Goal: Task Accomplishment & Management: Manage account settings

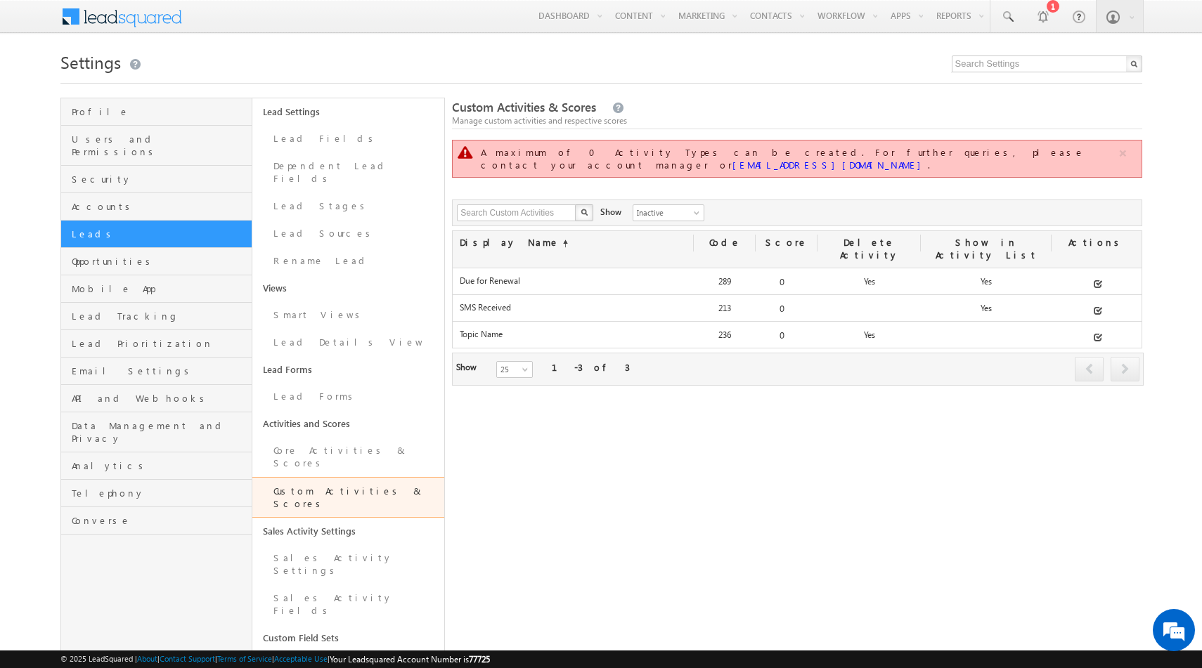
click at [490, 661] on span "77725" at bounding box center [479, 659] width 21 height 11
copy span "77725"
click at [663, 207] on span "Inactive" at bounding box center [666, 213] width 67 height 13
click at [647, 220] on link "Active" at bounding box center [660, 217] width 71 height 13
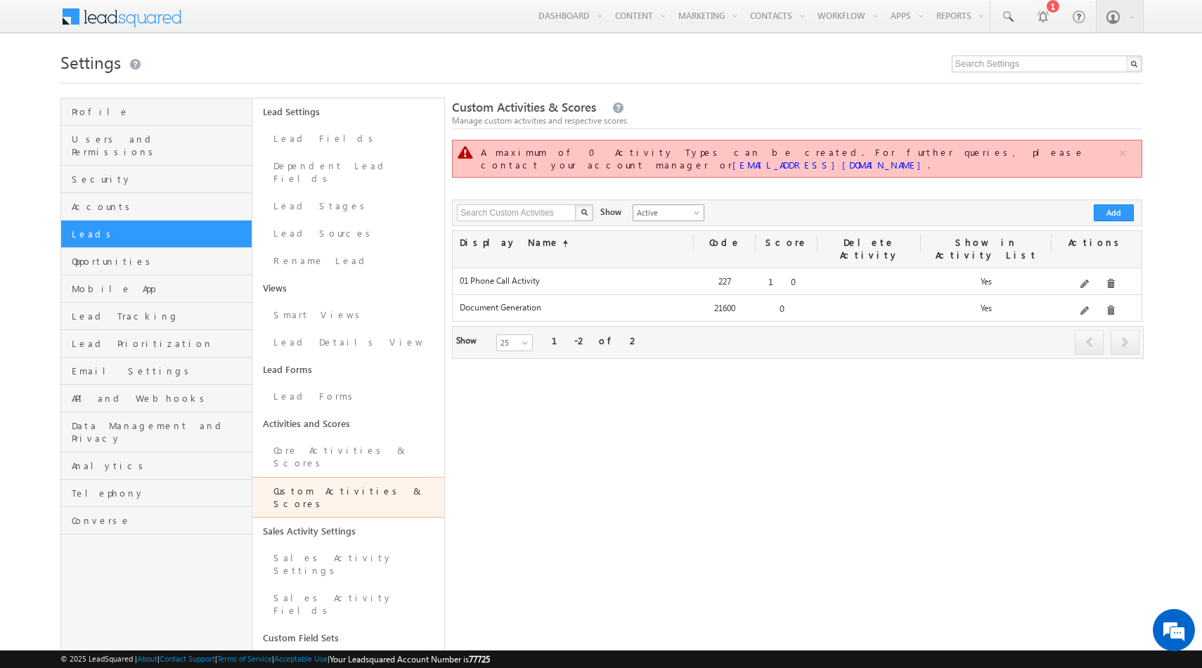
click at [668, 207] on span "Active" at bounding box center [666, 213] width 67 height 13
click at [661, 235] on link "Inactive" at bounding box center [660, 231] width 71 height 13
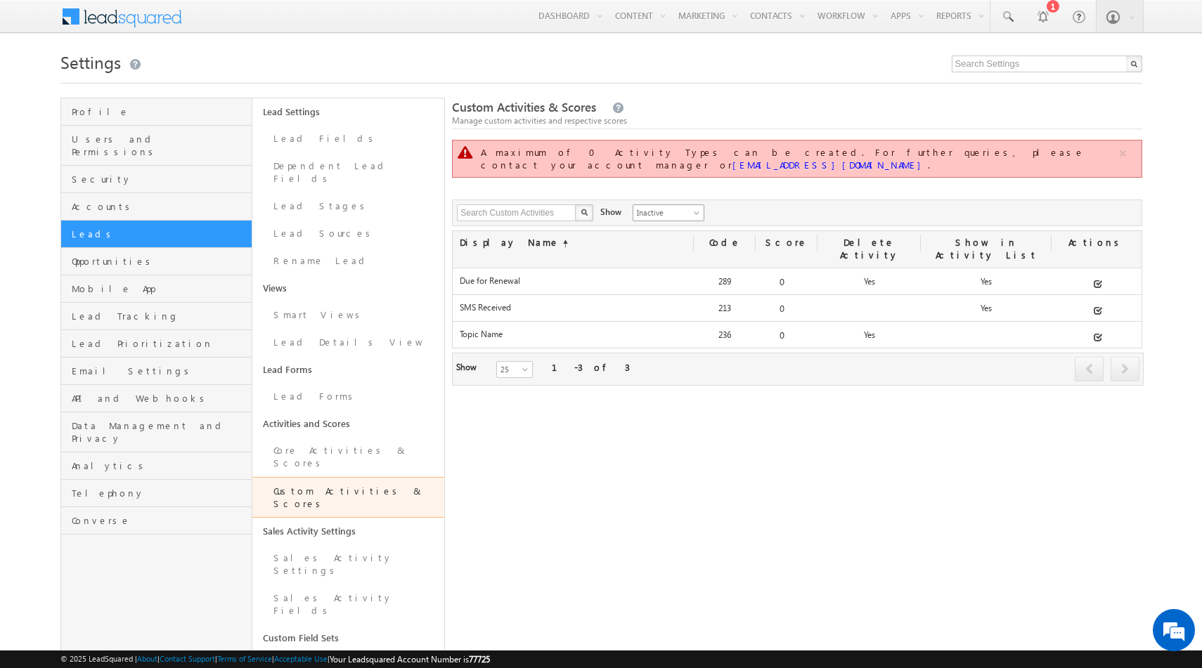
click at [660, 207] on span "Inactive" at bounding box center [666, 213] width 67 height 13
click at [652, 212] on link "Active" at bounding box center [660, 217] width 71 height 13
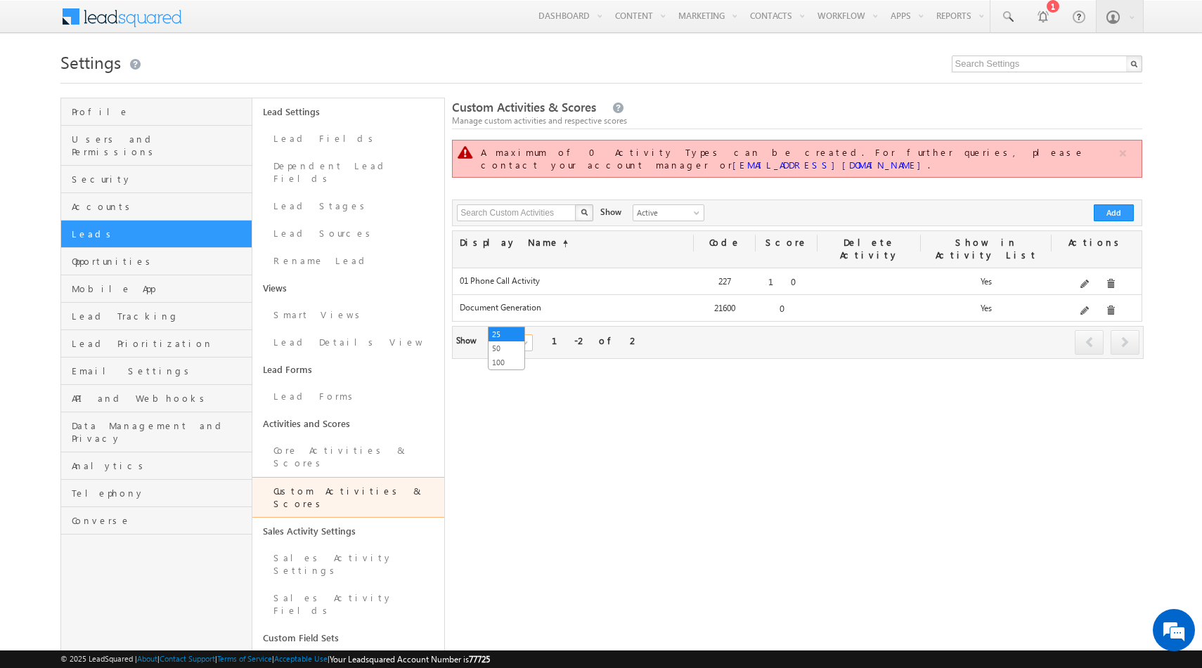
click at [521, 340] on span at bounding box center [526, 345] width 11 height 11
click at [607, 356] on div "Custom Activities & Scores Manage custom activities and respective scores A max…" at bounding box center [796, 516] width 689 height 837
click at [327, 442] on link "Core Activities & Scores" at bounding box center [348, 457] width 192 height 40
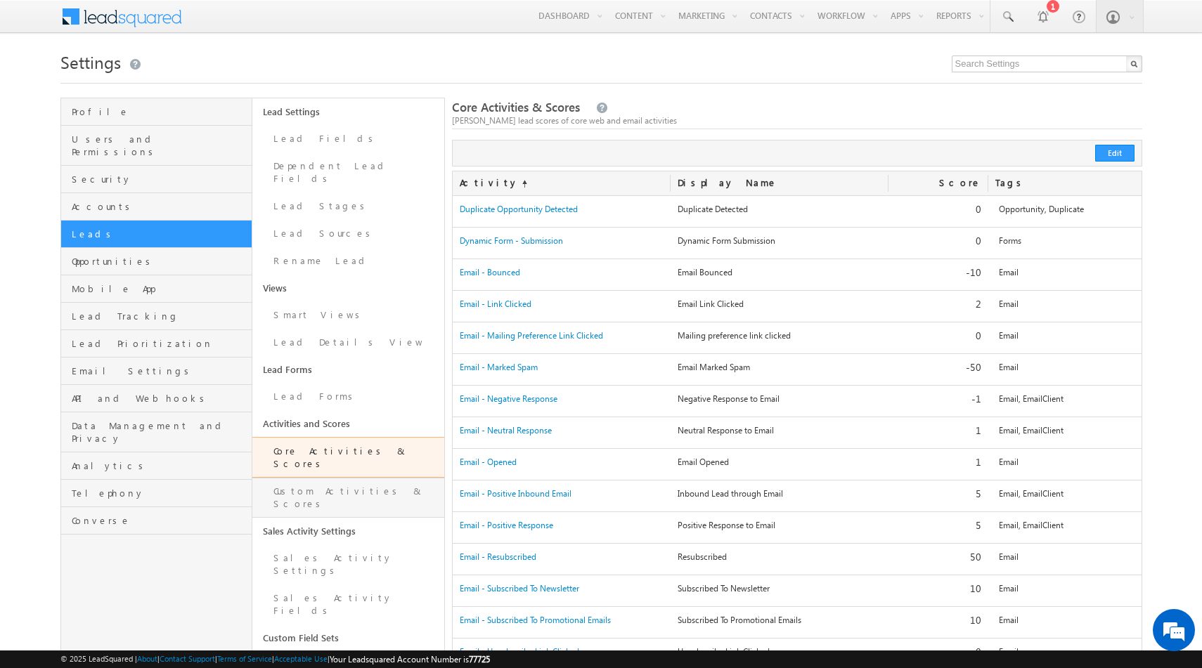
click at [369, 478] on link "Custom Activities & Scores" at bounding box center [348, 498] width 192 height 40
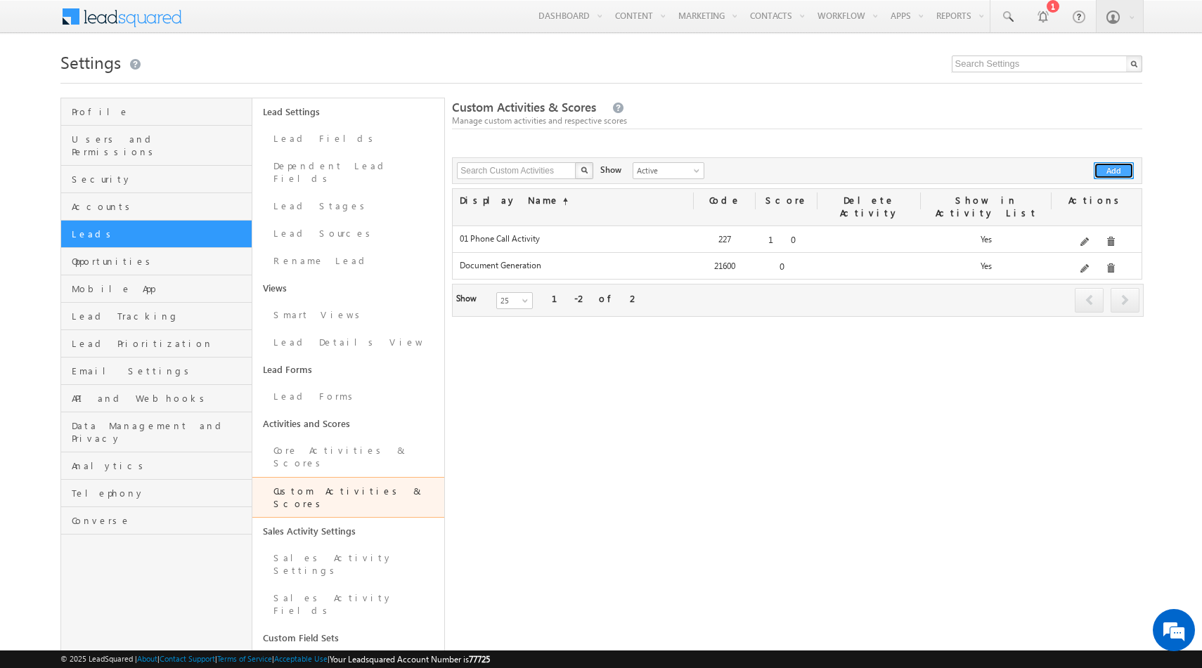
click at [1115, 174] on button "Add" at bounding box center [1114, 170] width 40 height 17
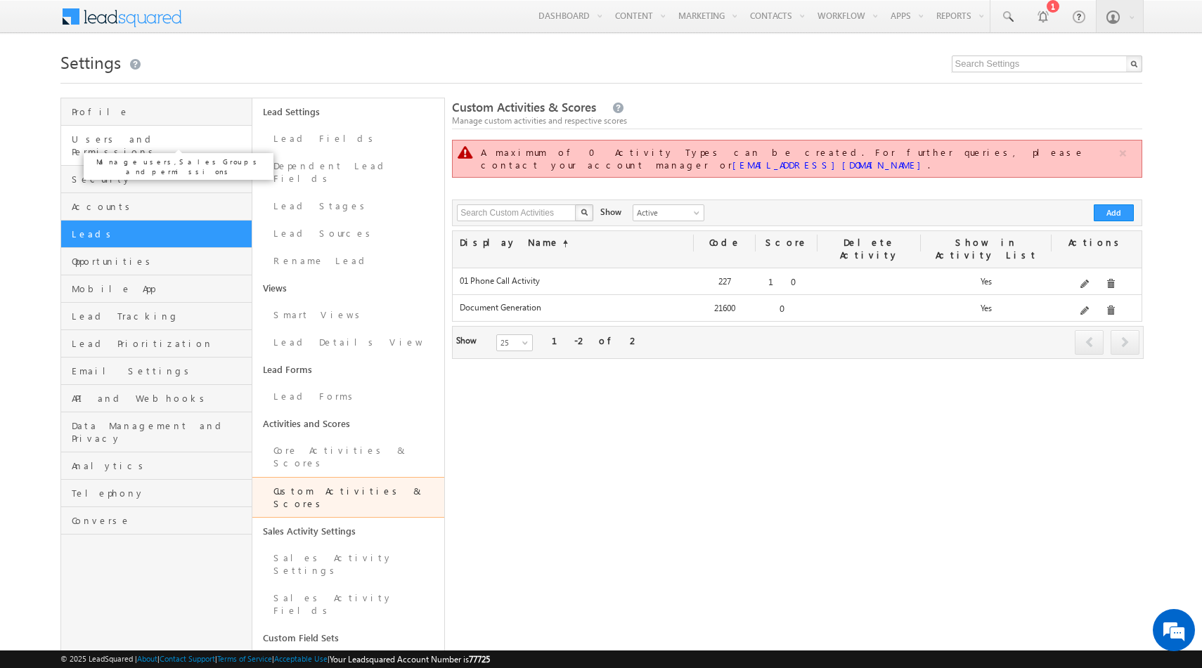
click at [100, 143] on span "Users and Permissions" at bounding box center [160, 145] width 177 height 25
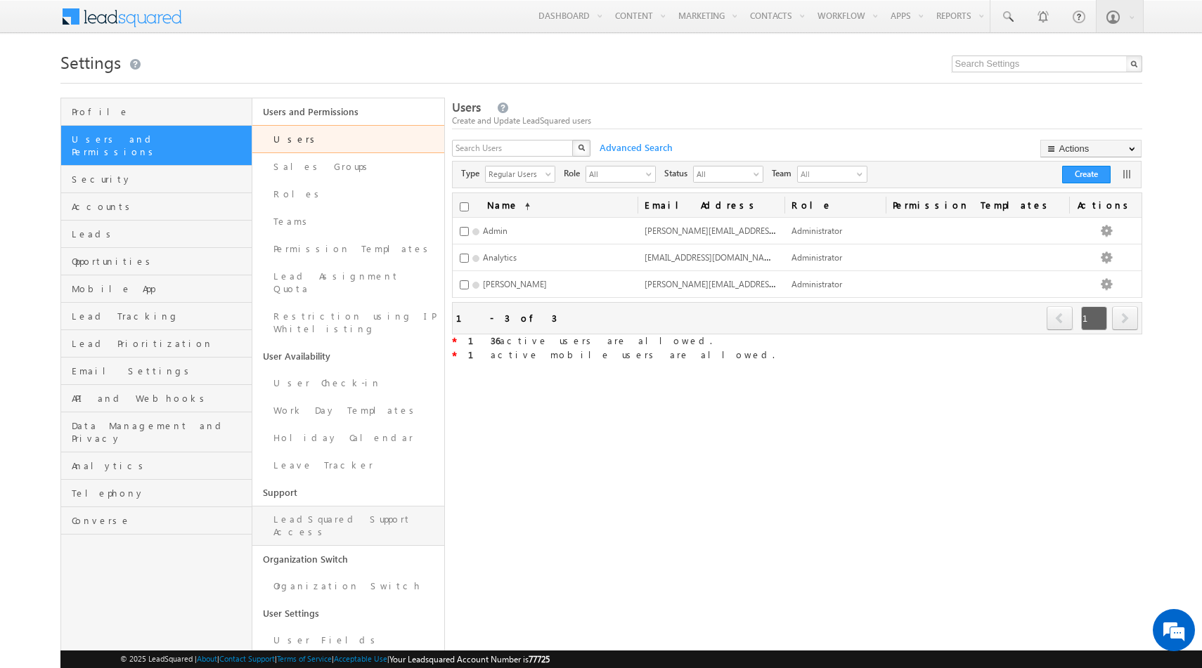
click at [317, 506] on link "LeadSquared Support Access" at bounding box center [348, 526] width 192 height 40
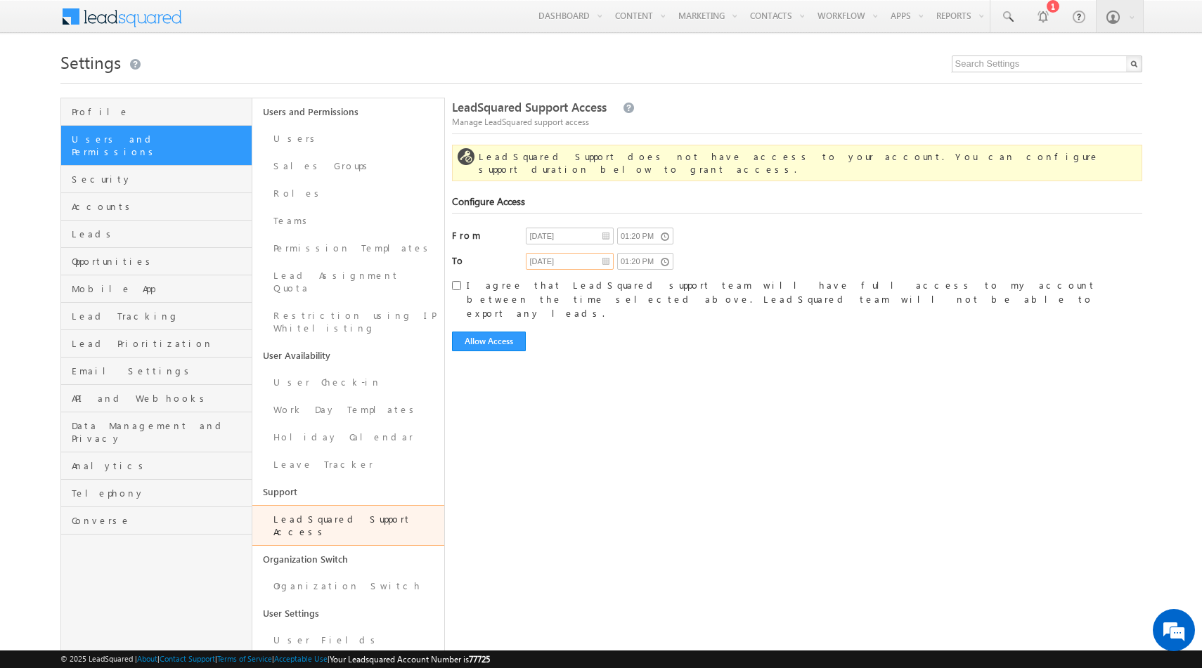
click at [601, 253] on input "[DATE]" at bounding box center [570, 261] width 88 height 17
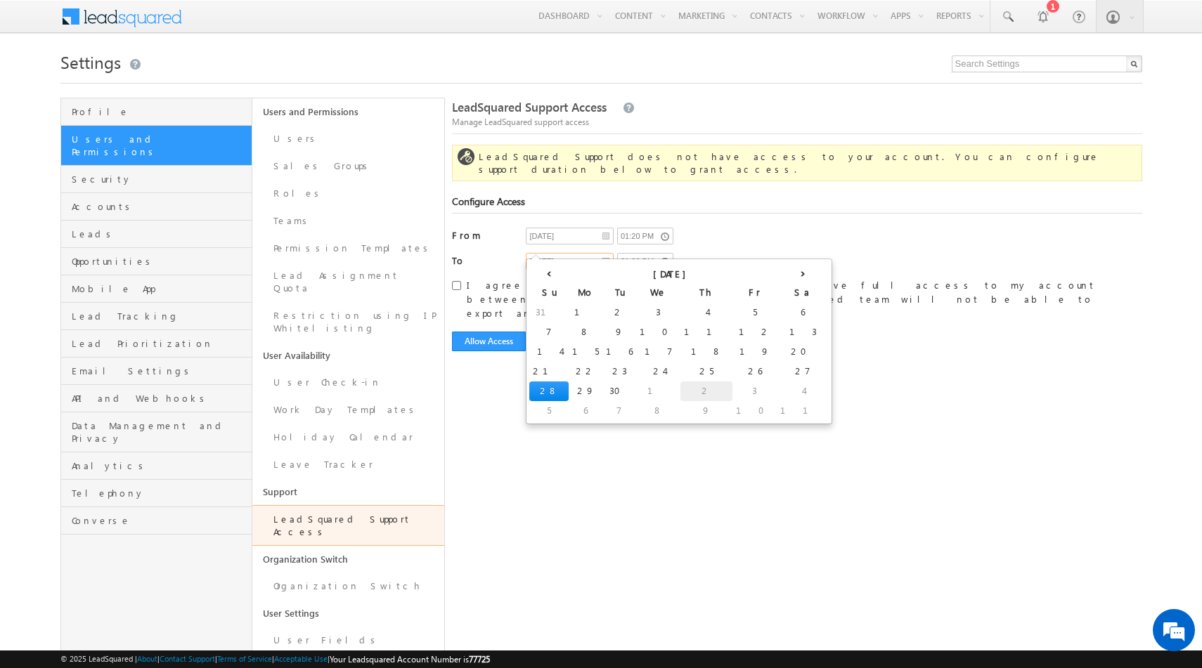
click at [680, 391] on td "2" at bounding box center [706, 392] width 52 height 20
type input "[DATE]"
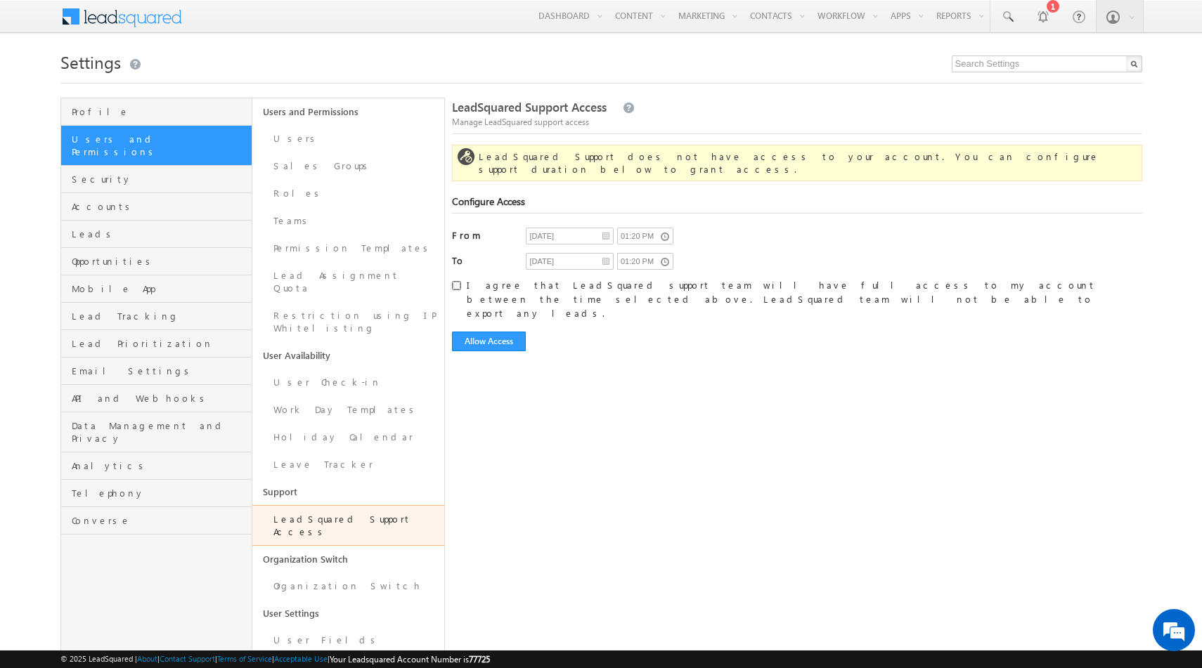
click at [458, 281] on input "I agree that LeadSquared support team will have full access to my account betwe…" at bounding box center [456, 285] width 9 height 9
checkbox input "true"
click at [485, 332] on button "Allow Access" at bounding box center [489, 342] width 74 height 20
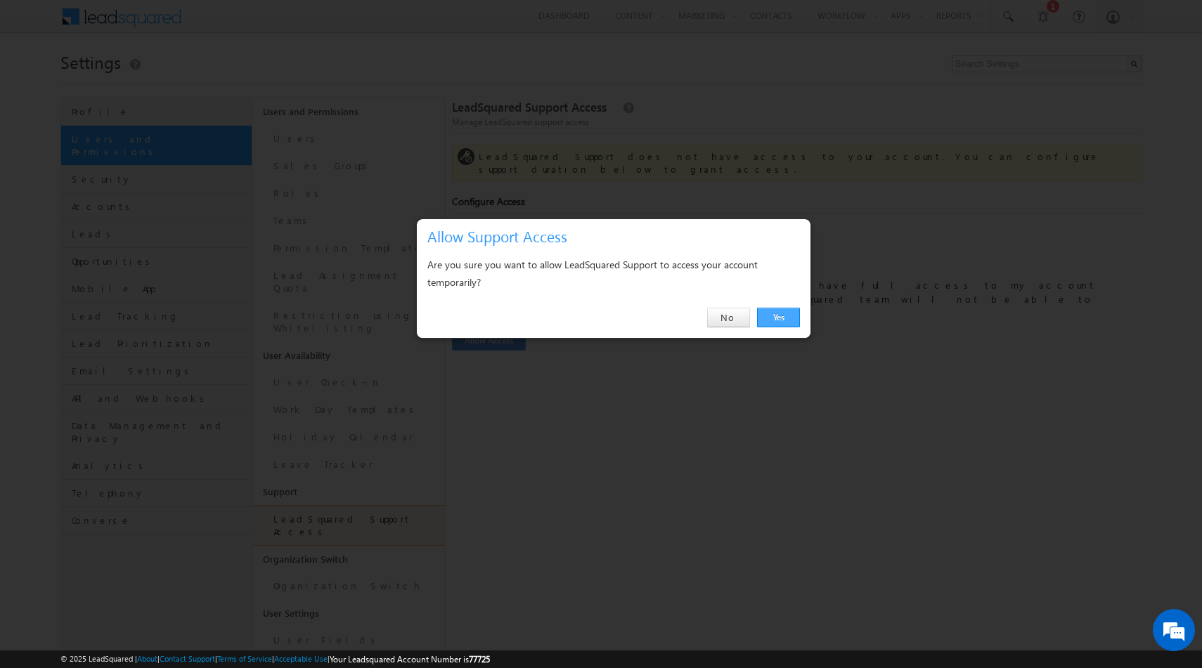
click at [788, 318] on link "Yes" at bounding box center [778, 318] width 43 height 20
